Goal: Navigation & Orientation: Find specific page/section

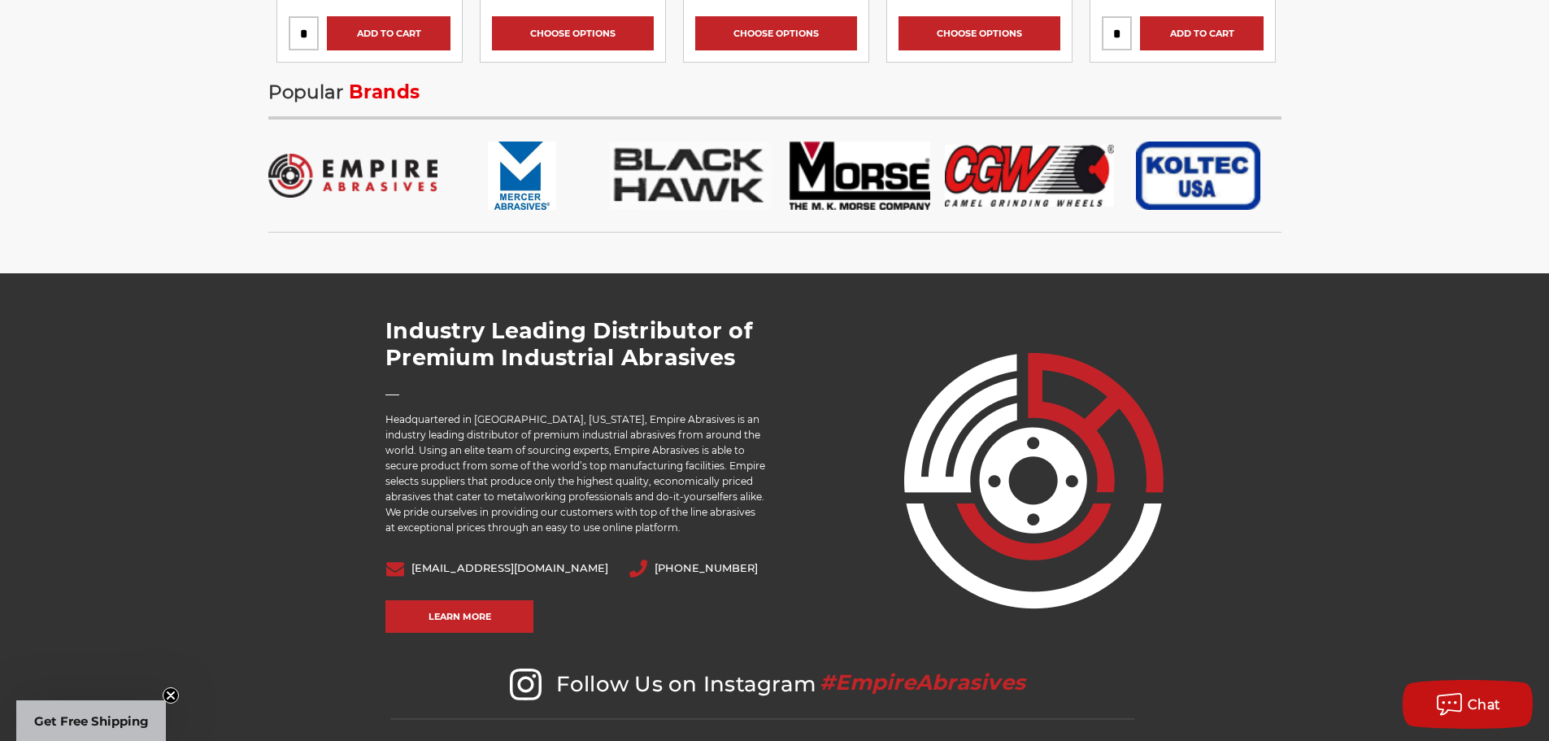
scroll to position [2928, 0]
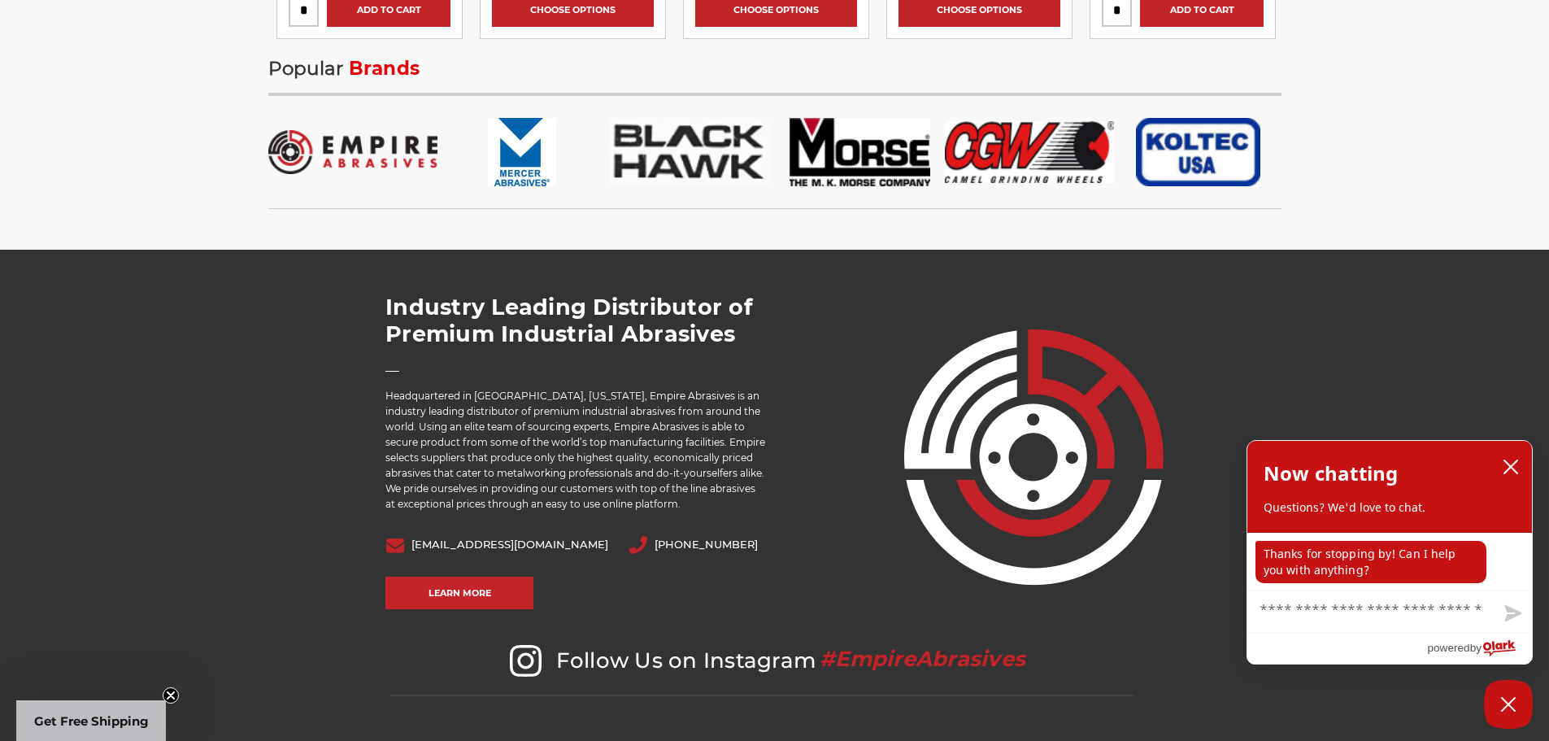
click at [398, 150] on img at bounding box center [352, 152] width 169 height 68
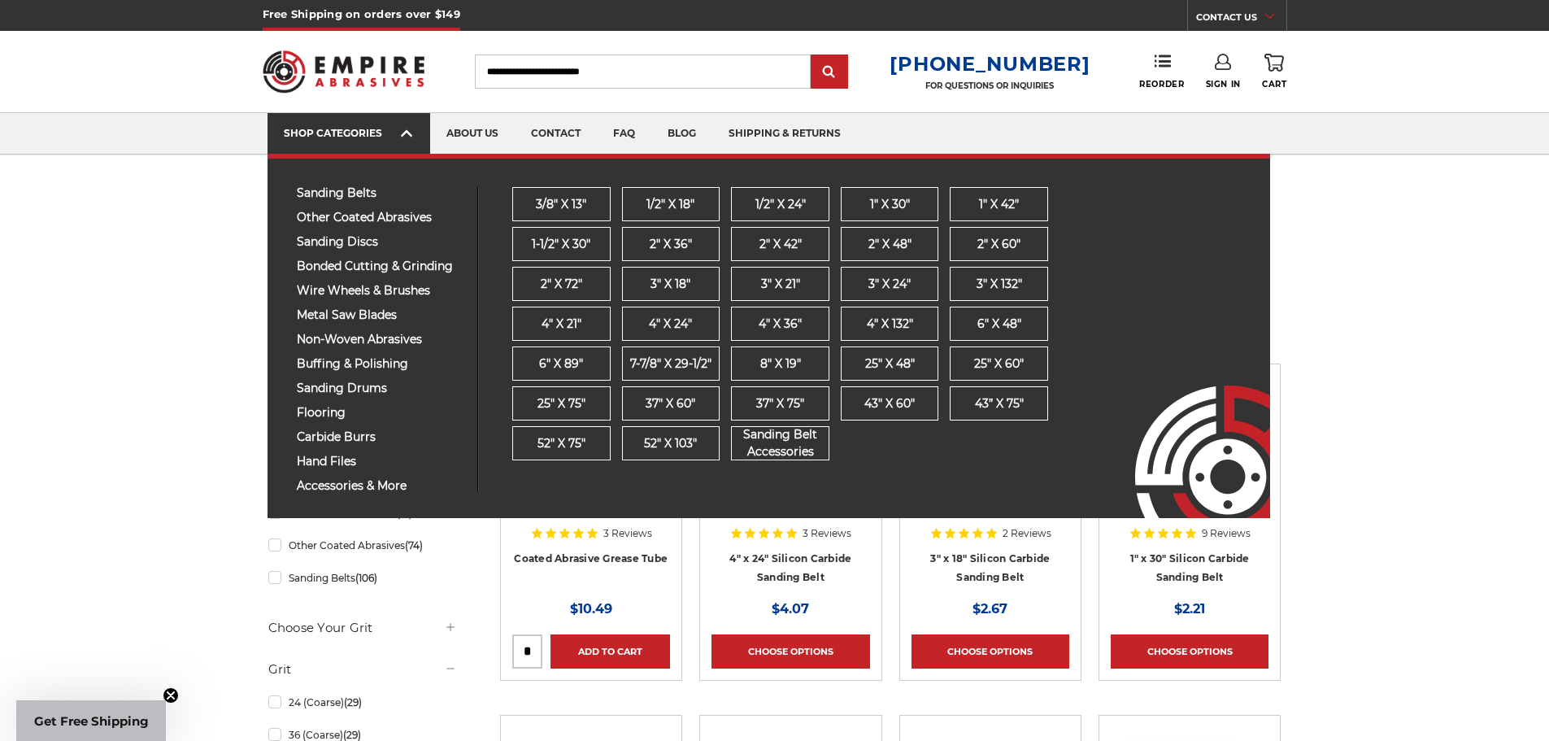
click at [398, 129] on div "SHOP CATEGORIES" at bounding box center [349, 133] width 130 height 12
